Goal: Information Seeking & Learning: Learn about a topic

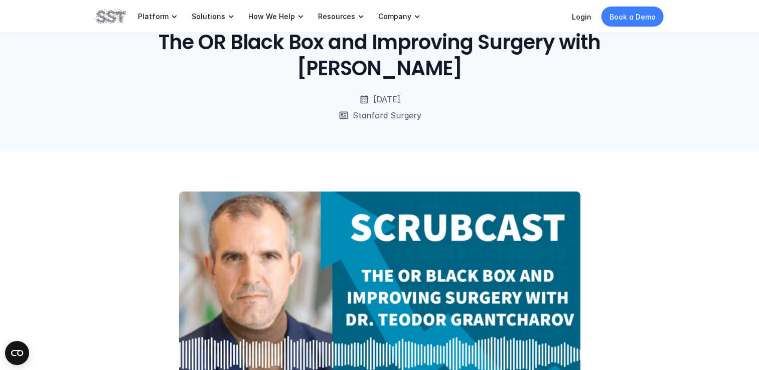
scroll to position [50, 0]
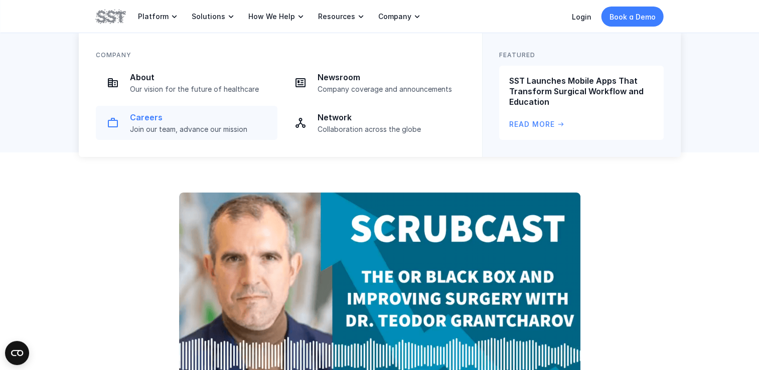
click at [214, 134] on link "Careers Join our team, advance our mission" at bounding box center [187, 123] width 182 height 34
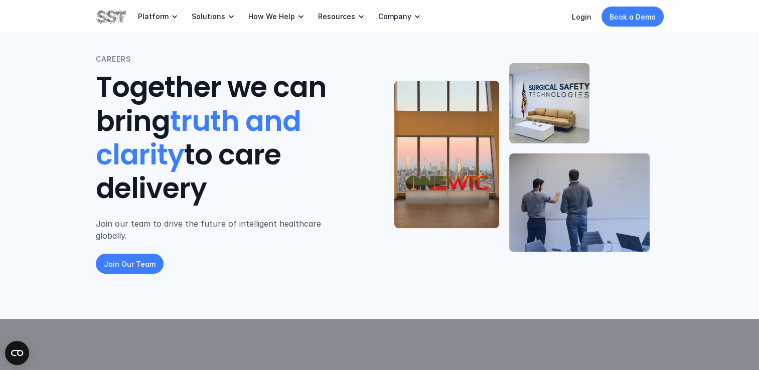
scroll to position [24, 0]
click at [133, 259] on p "Join Our Team" at bounding box center [130, 264] width 52 height 11
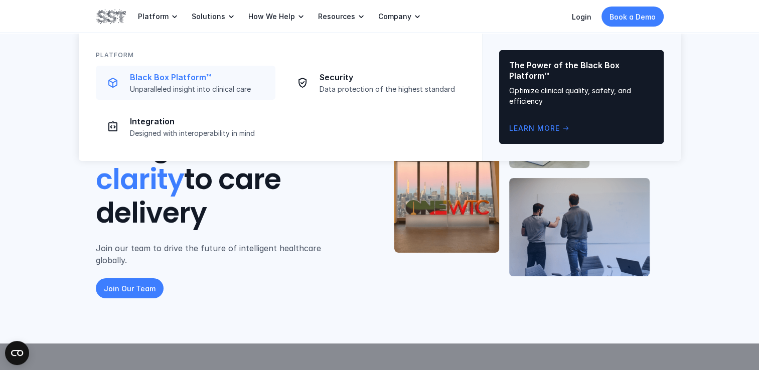
click at [166, 83] on div "Black Box Platform™ Unparalleled insight into clinical care" at bounding box center [200, 83] width 140 height 22
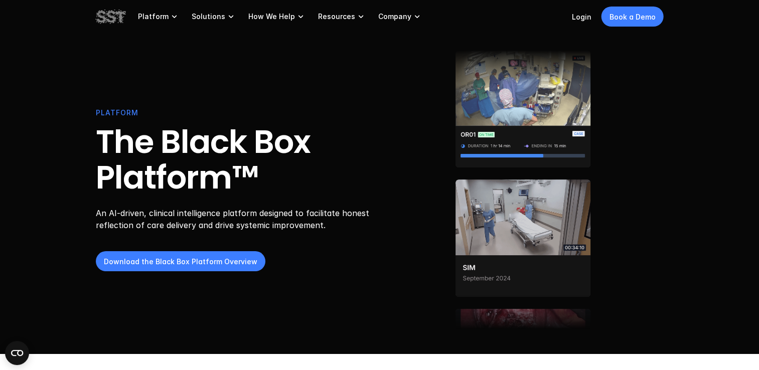
click at [529, 309] on img at bounding box center [522, 367] width 135 height 117
click at [237, 262] on p "Download the Black Box Platform Overview" at bounding box center [181, 261] width 154 height 11
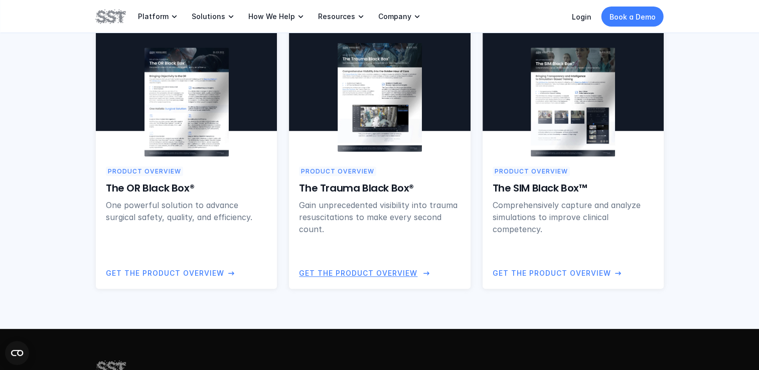
scroll to position [777, 0]
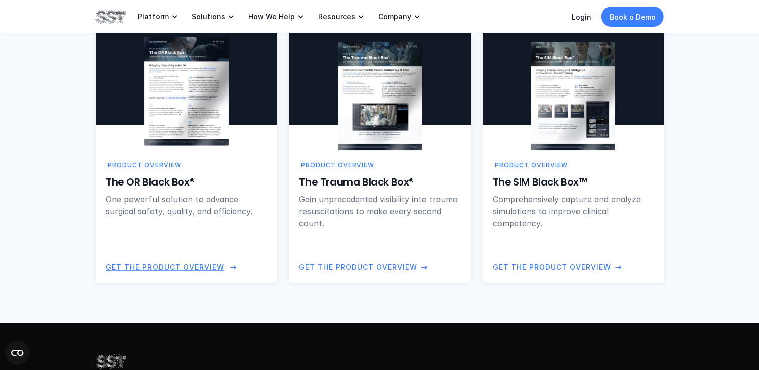
click at [191, 138] on img at bounding box center [186, 91] width 84 height 109
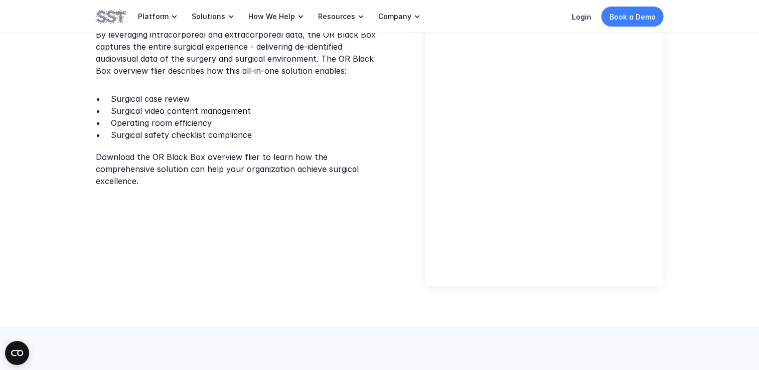
scroll to position [339, 0]
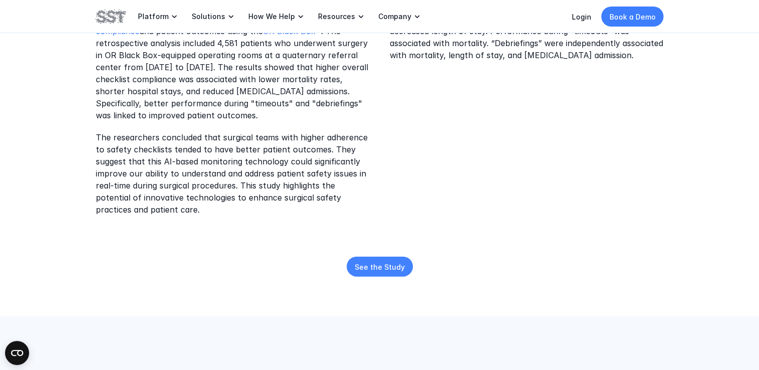
scroll to position [331, 0]
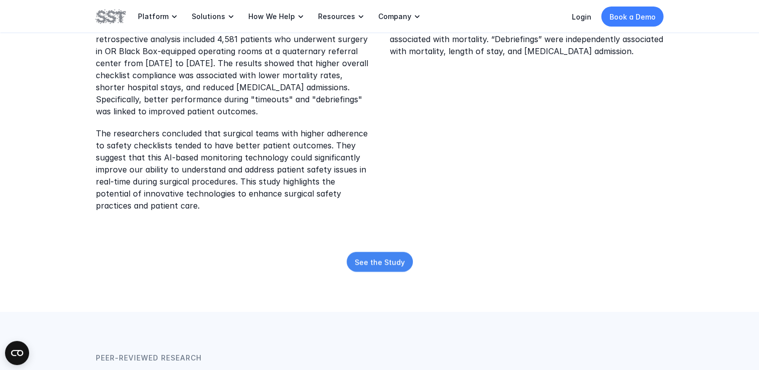
click at [396, 257] on p "See the Study" at bounding box center [380, 262] width 50 height 11
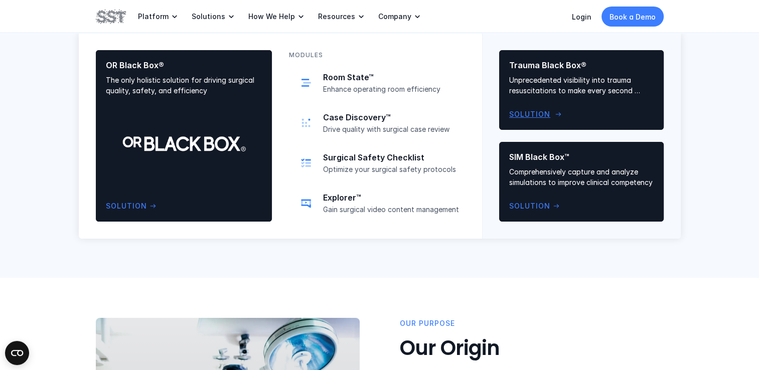
click at [525, 105] on div "Trauma Black Box® Unprecedented visibility into trauma resuscitations to make e…" at bounding box center [581, 90] width 145 height 60
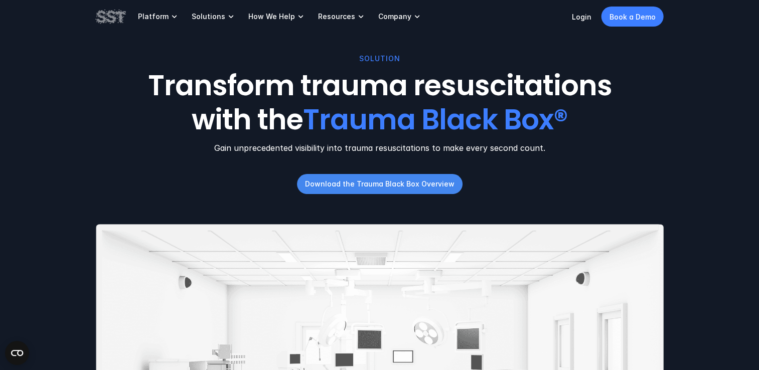
click at [450, 189] on p "Download the Trauma Black Box Overview" at bounding box center [380, 184] width 150 height 11
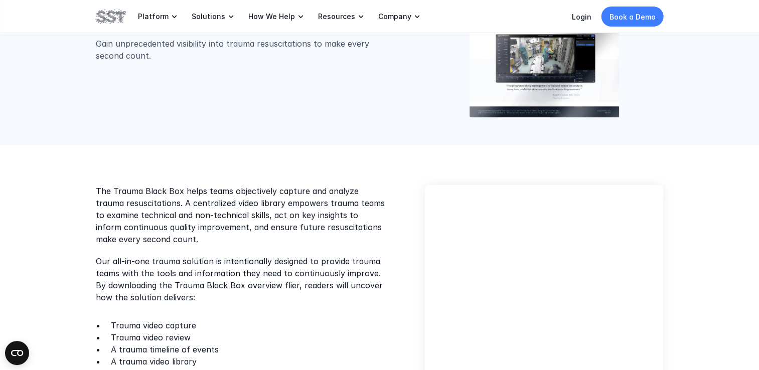
scroll to position [136, 0]
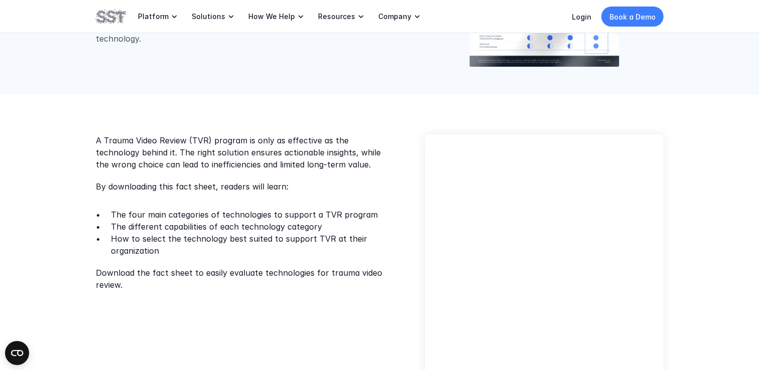
scroll to position [187, 0]
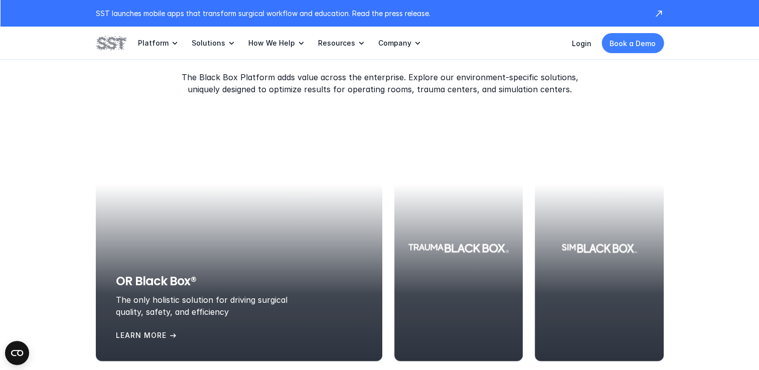
scroll to position [1244, 0]
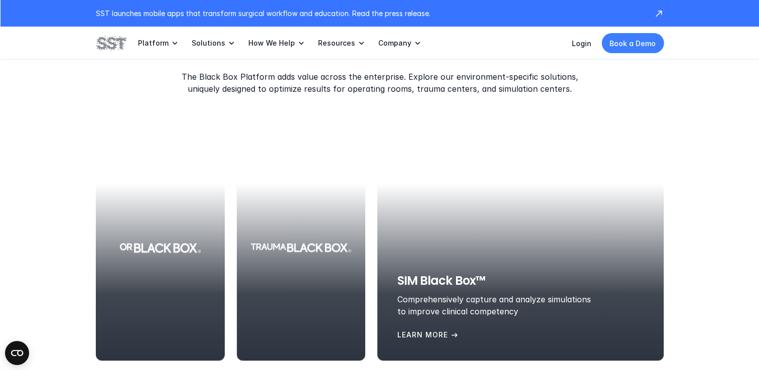
click at [591, 237] on div at bounding box center [520, 248] width 287 height 226
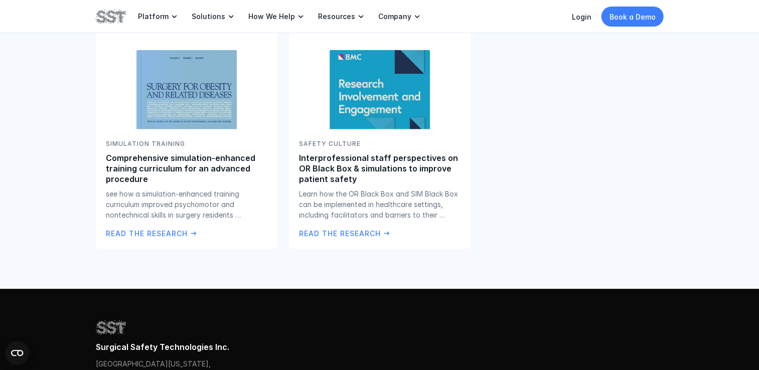
scroll to position [1726, 0]
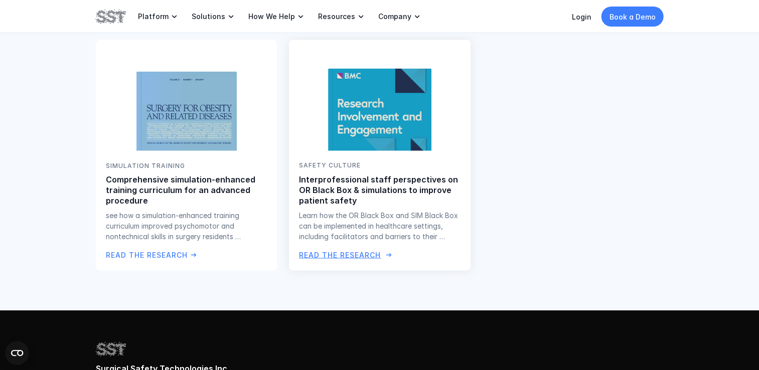
click at [316, 256] on p "Read the Research" at bounding box center [340, 254] width 82 height 11
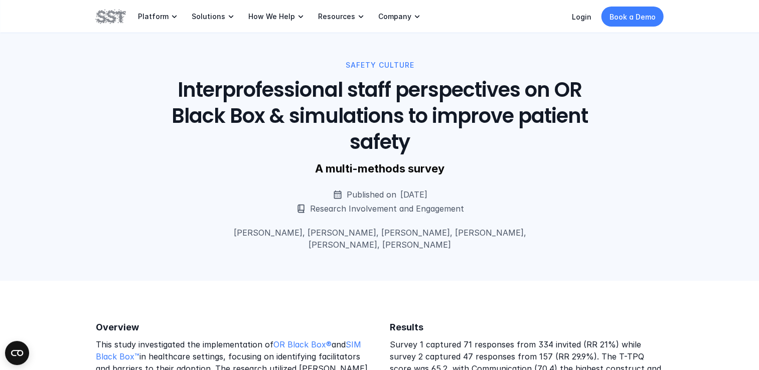
scroll to position [4, 0]
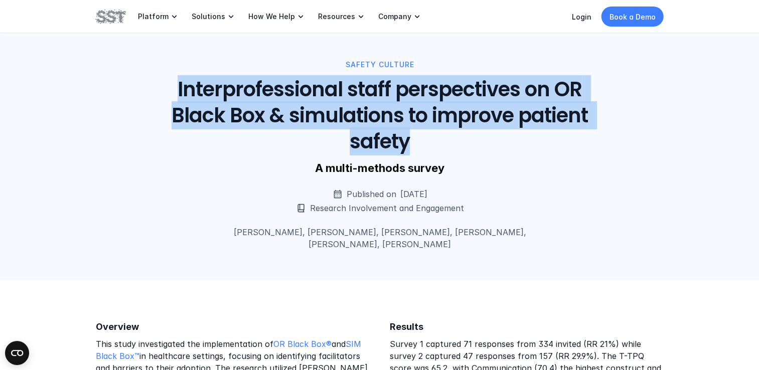
drag, startPoint x: 425, startPoint y: 145, endPoint x: 170, endPoint y: 90, distance: 261.2
click at [170, 90] on h1 "Interprofessional staff perspectives on OR Black Box & simulations to improve p…" at bounding box center [380, 115] width 455 height 78
copy h1 "Interprofessional staff perspectives on OR Black Box & simulations to improve p…"
